Goal: Navigation & Orientation: Find specific page/section

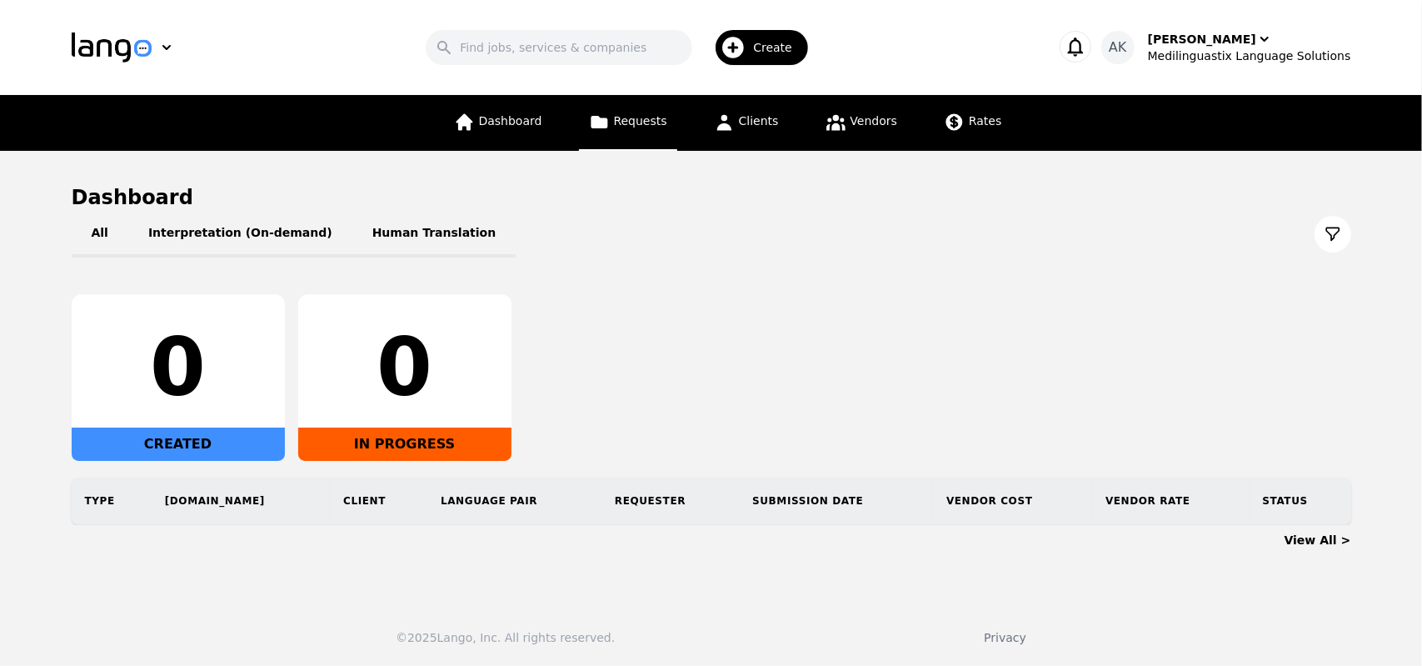
click at [631, 132] on link "Requests" at bounding box center [628, 123] width 98 height 56
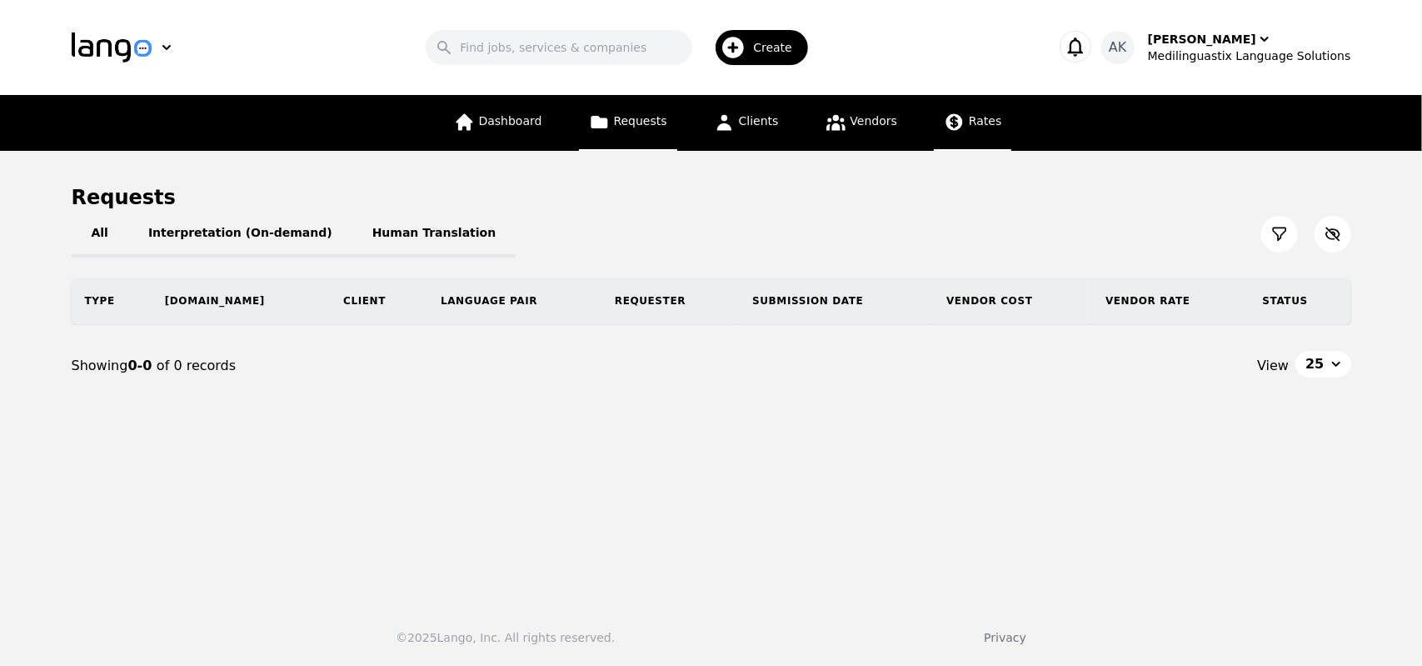
click at [951, 131] on icon at bounding box center [954, 122] width 21 height 21
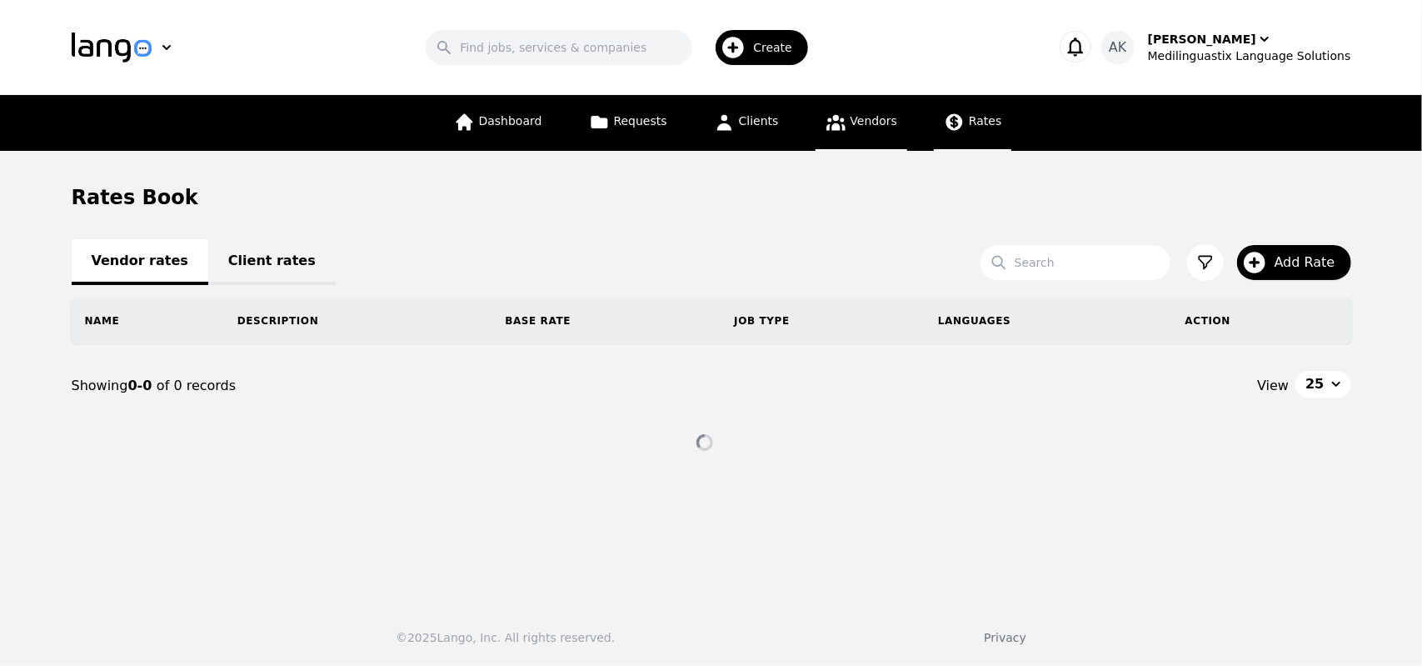
click at [876, 124] on span "Vendors" at bounding box center [873, 120] width 47 height 13
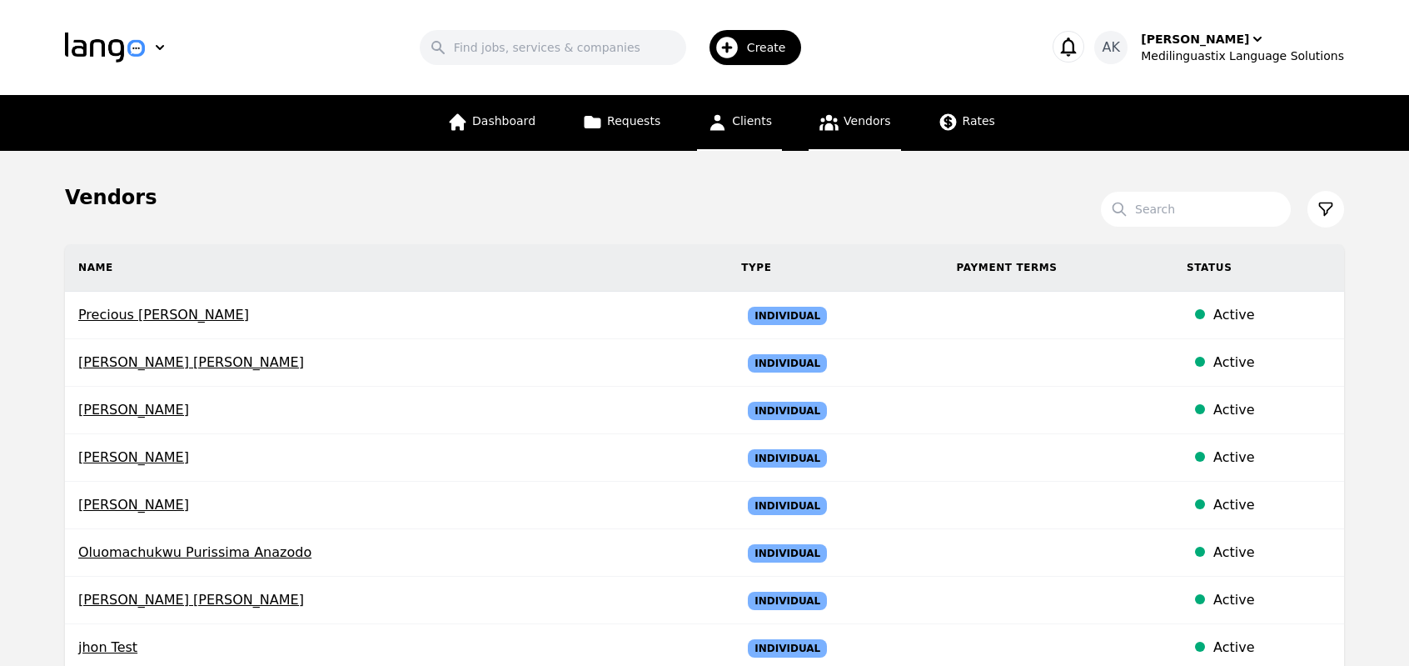
click at [766, 121] on span "Clients" at bounding box center [752, 120] width 40 height 13
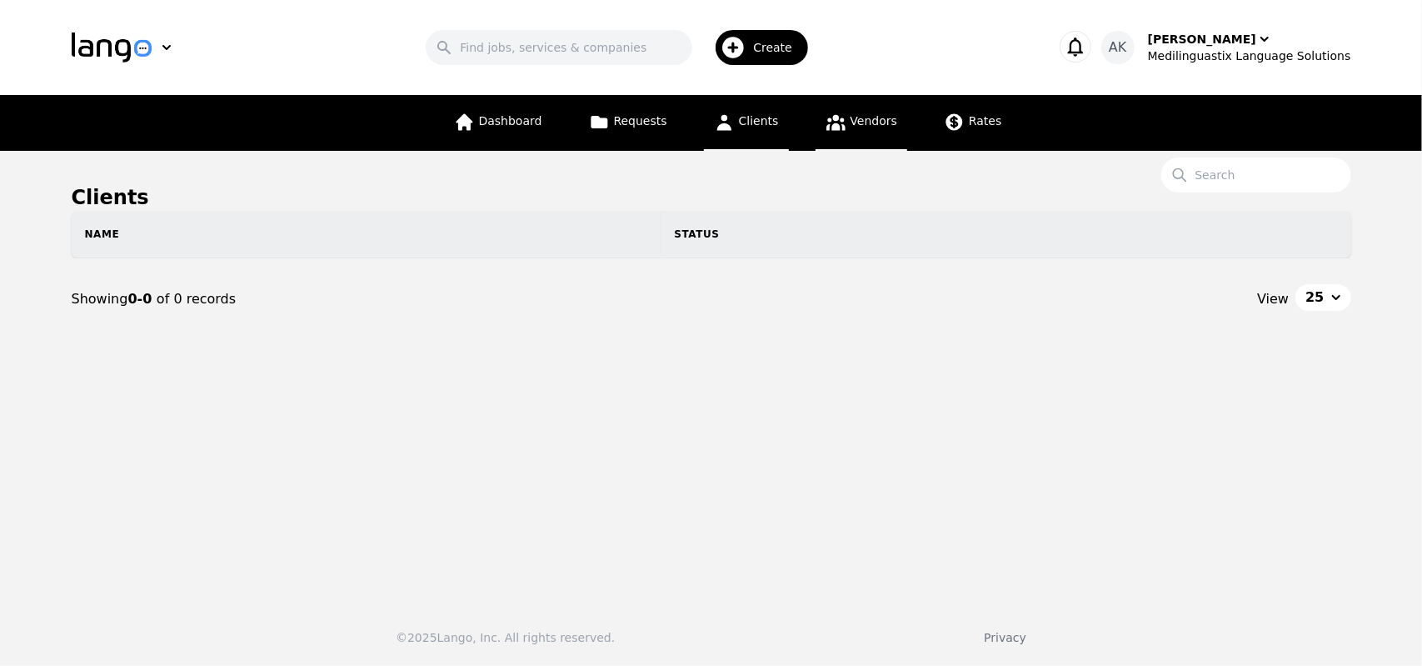
click at [865, 124] on span "Vendors" at bounding box center [873, 120] width 47 height 13
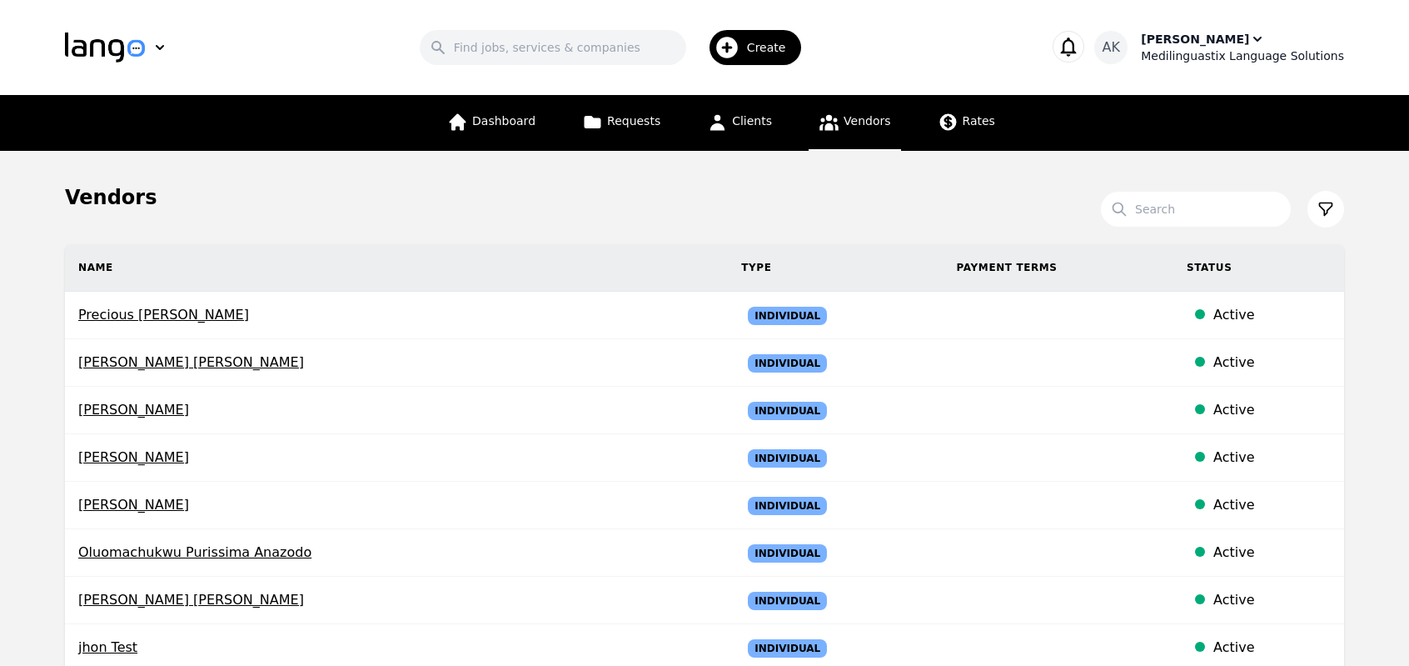
click at [1208, 51] on div "Medilinguastix Language Solutions" at bounding box center [1242, 55] width 203 height 17
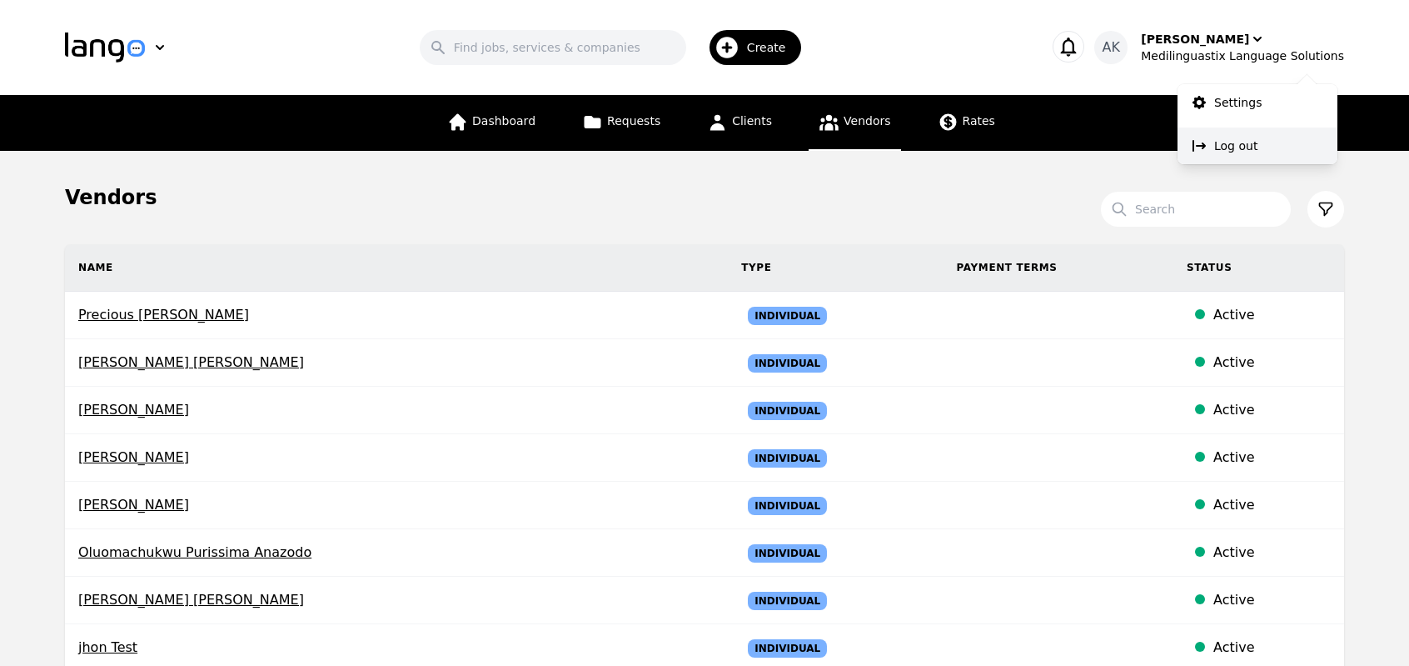
click at [1234, 141] on p "Log out" at bounding box center [1235, 145] width 43 height 17
